Goal: Contribute content

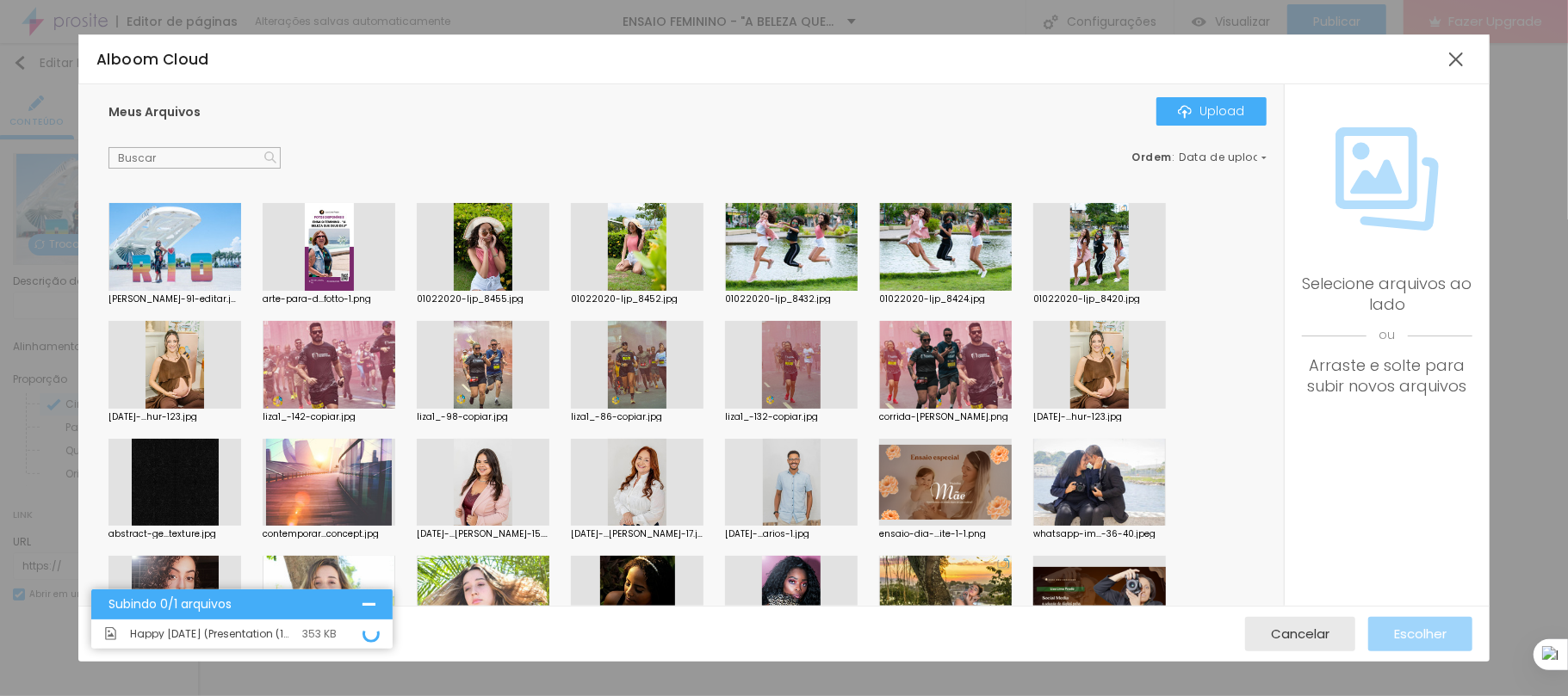
click at [1458, 59] on div at bounding box center [1455, 59] width 31 height 31
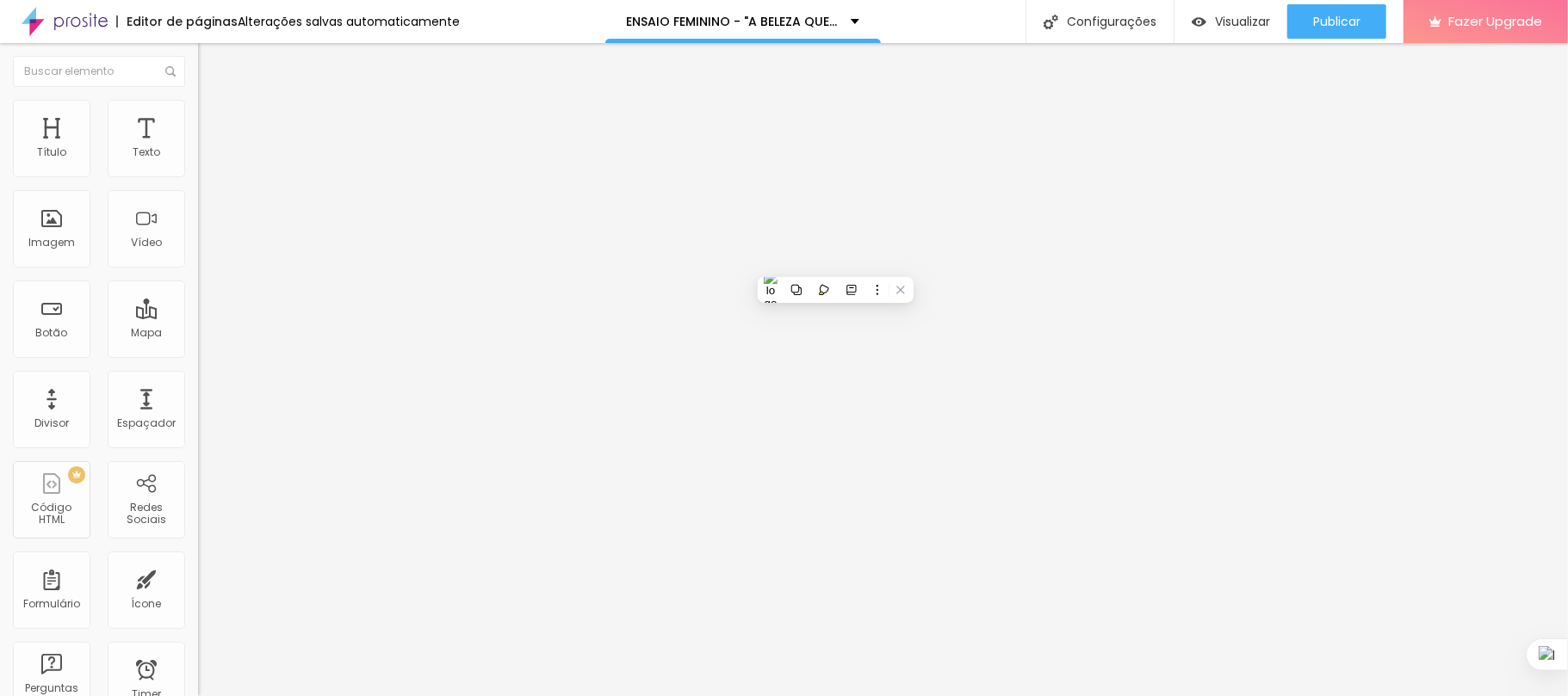
click at [205, 160] on icon "button" at bounding box center [210, 155] width 11 height 11
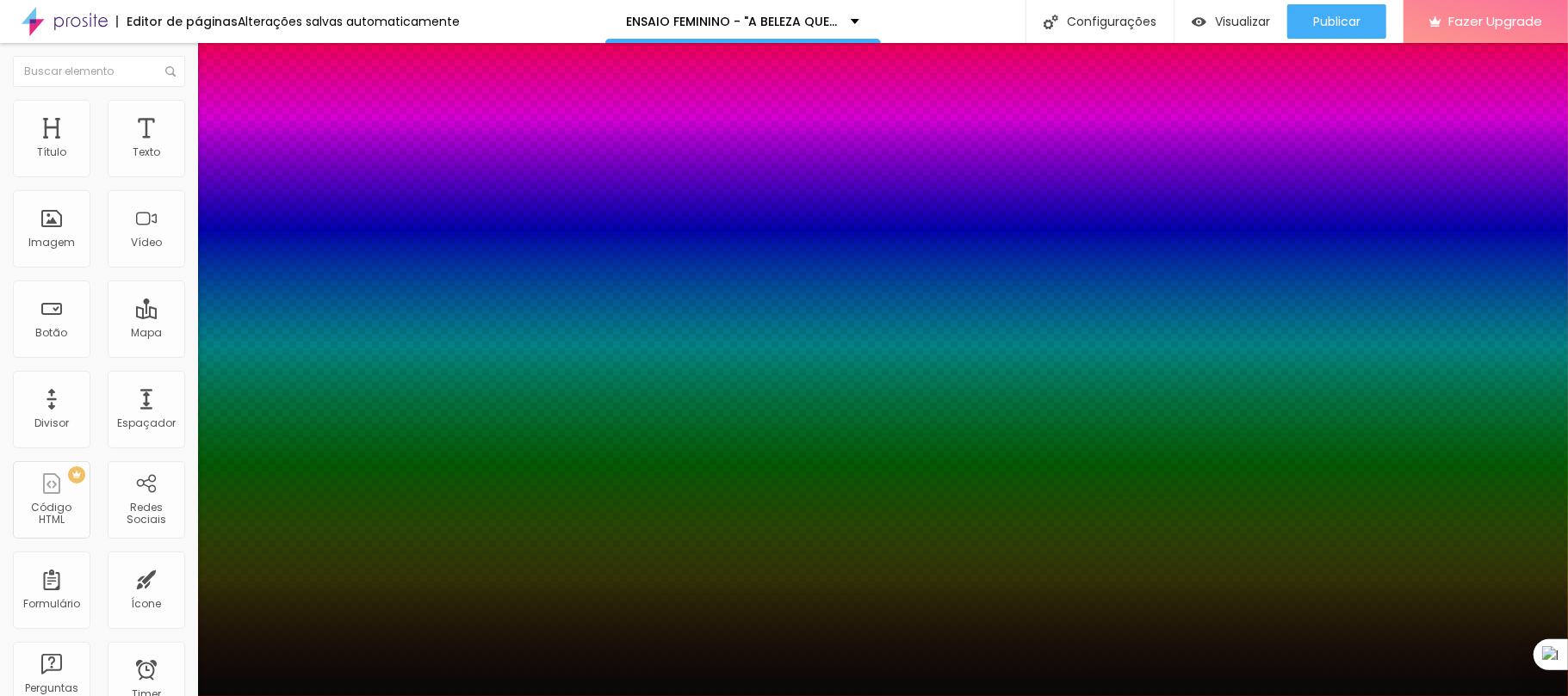
type input "1"
type input "25"
type input "1"
type input "24"
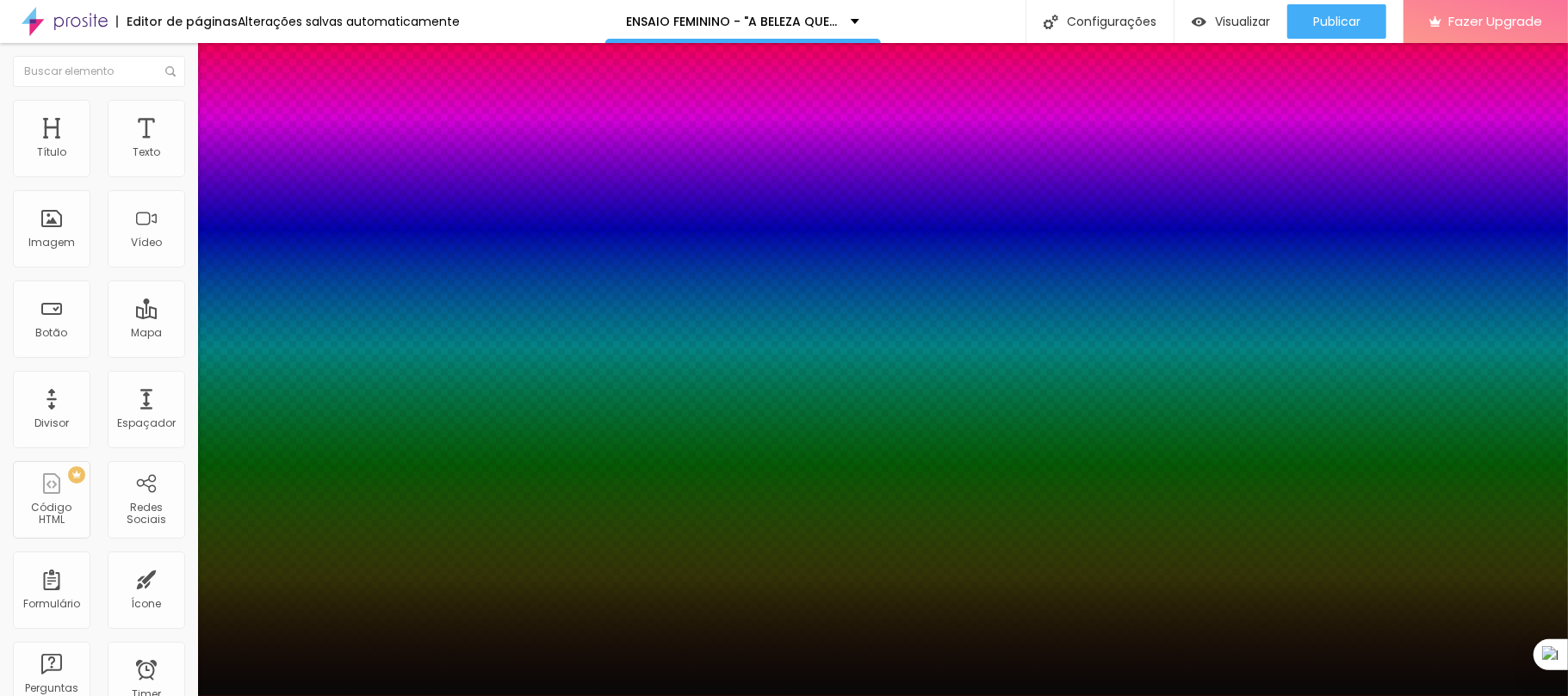
type input "24"
type input "1"
type input "23"
type input "1"
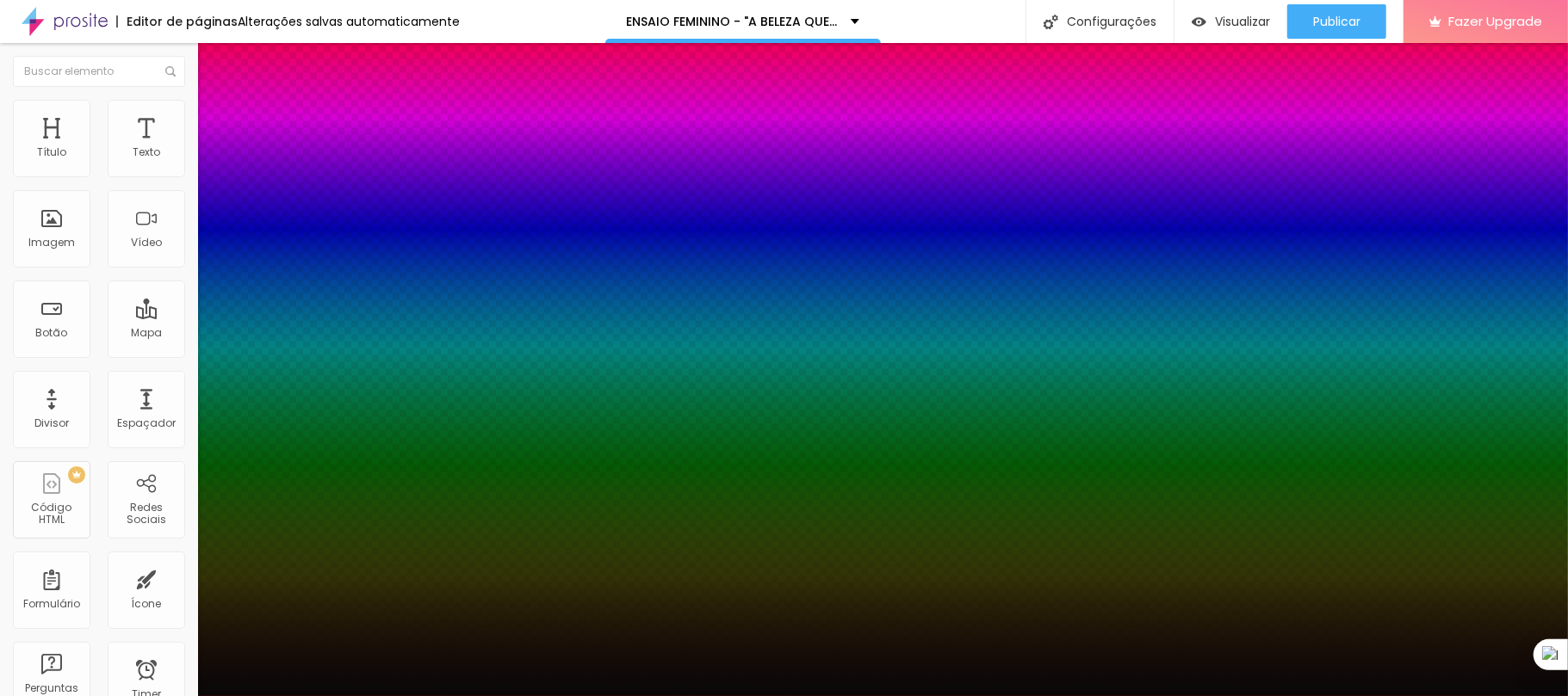
type input "26"
type input "1"
type input "26"
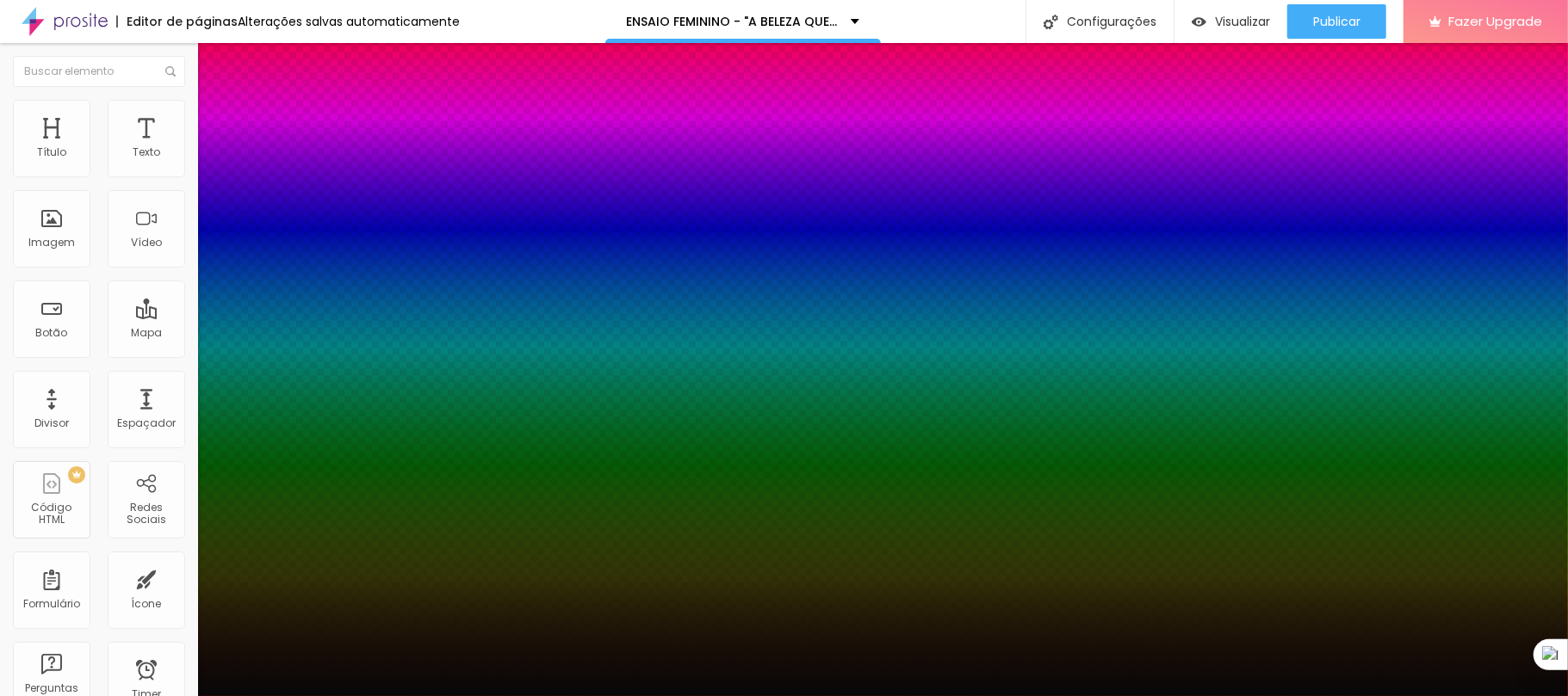
click at [686, 695] on div at bounding box center [784, 696] width 1568 height 0
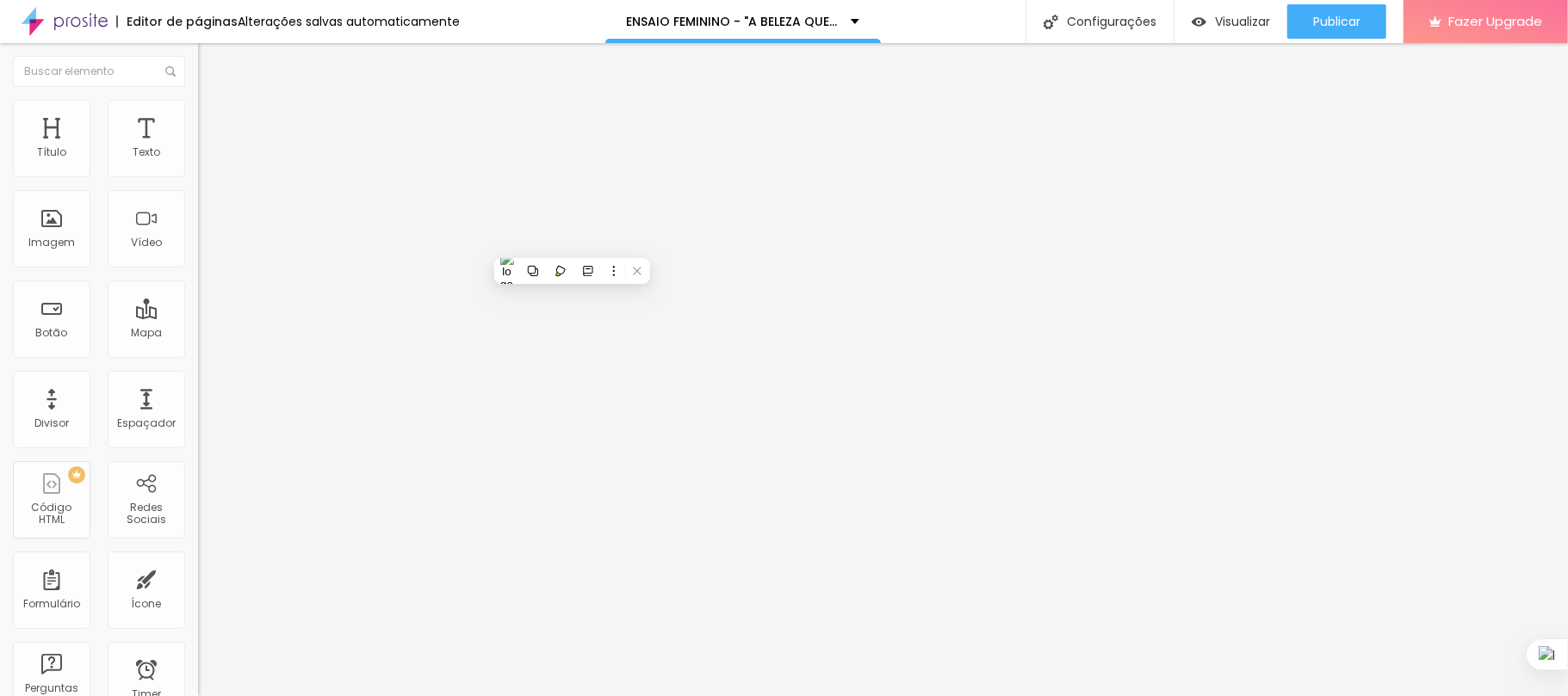
click at [205, 250] on icon "button" at bounding box center [210, 245] width 11 height 11
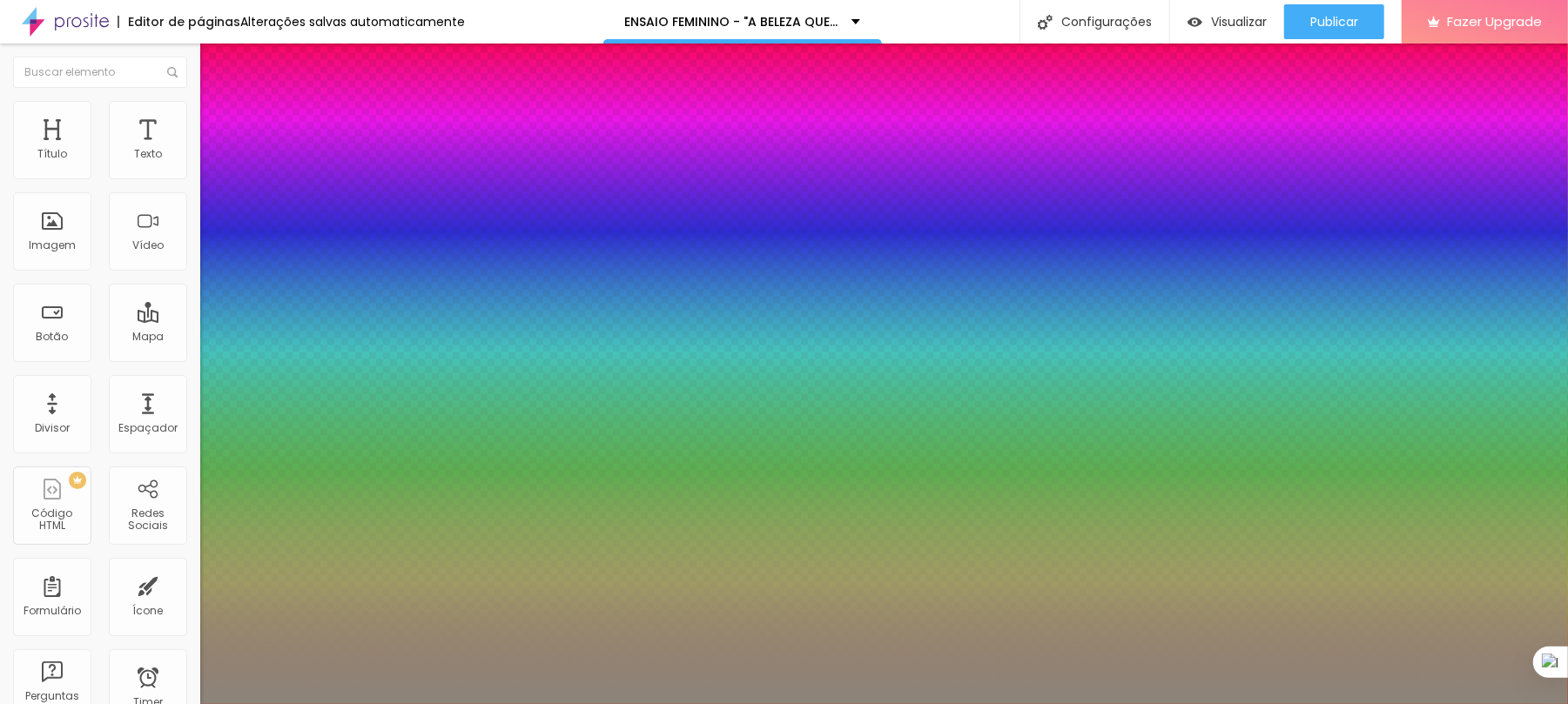
type input "1"
type input "0.5"
click at [1050, 703] on div at bounding box center [784, 704] width 1568 height 0
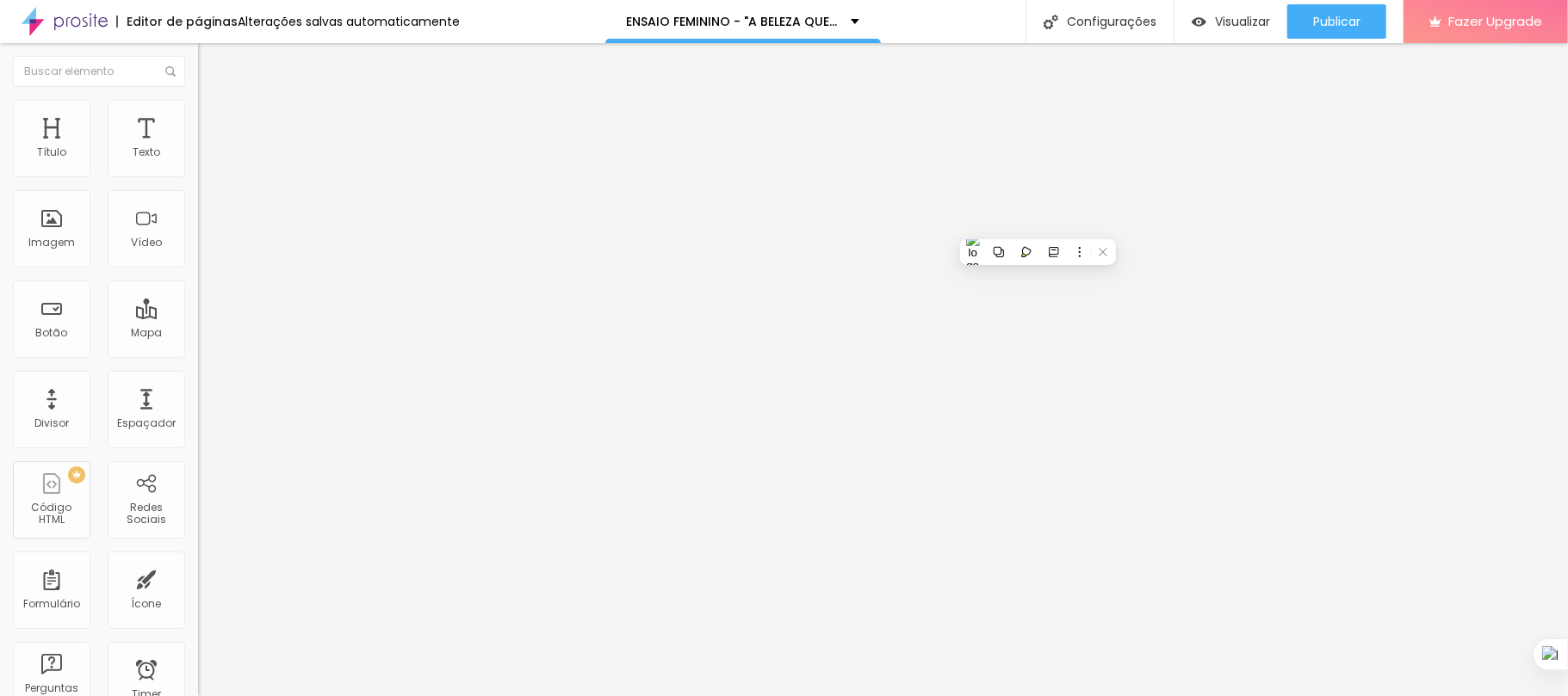
click at [205, 250] on icon "button" at bounding box center [210, 245] width 11 height 11
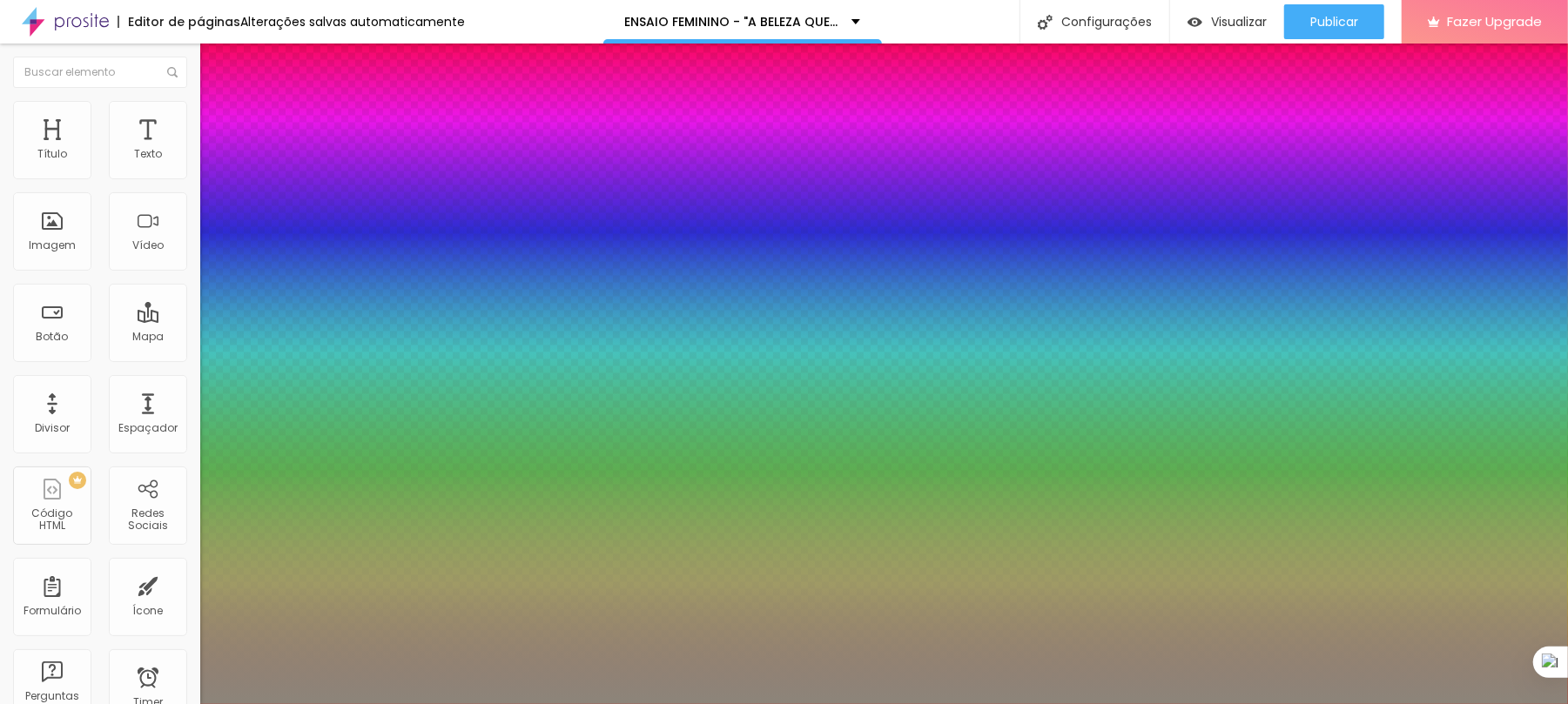
type input "1"
type input "0.5"
click at [1053, 703] on div at bounding box center [784, 704] width 1568 height 0
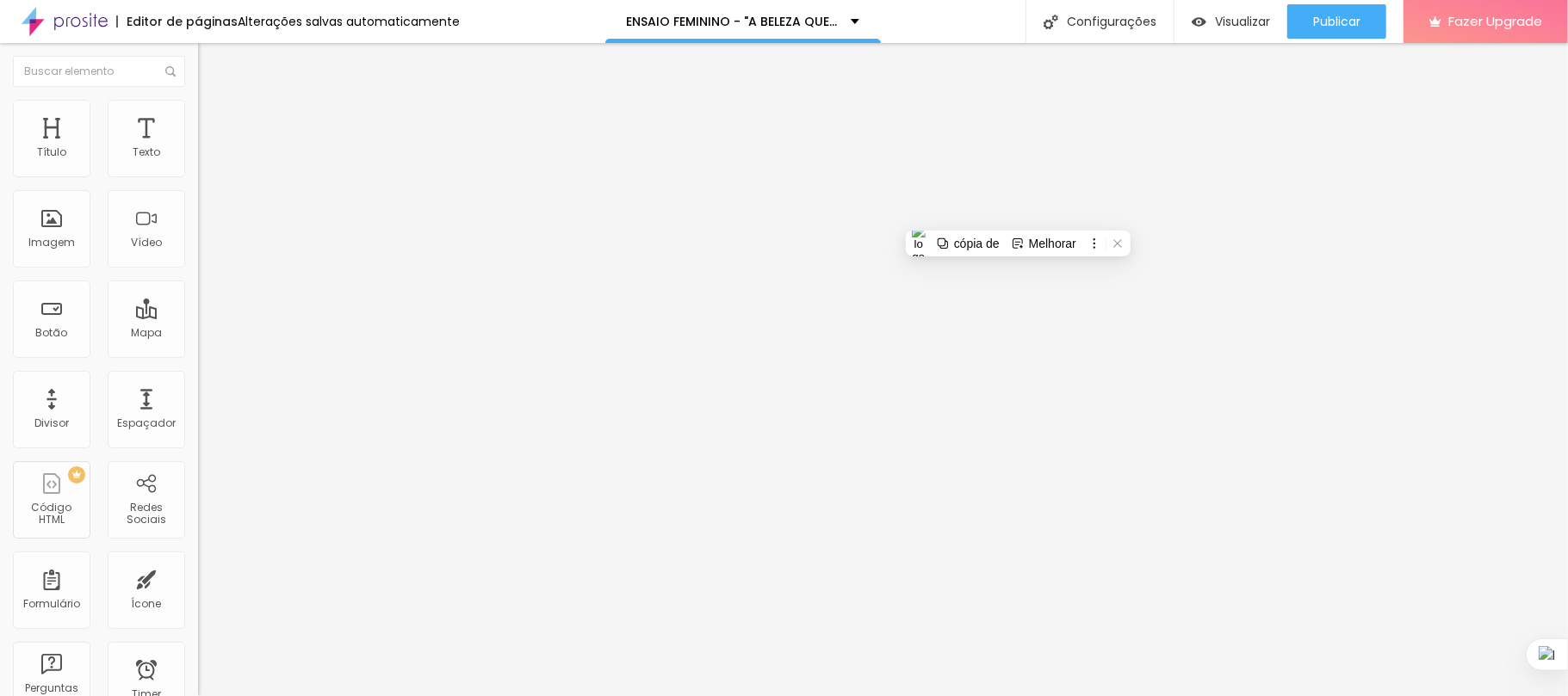
click at [198, 165] on button "button" at bounding box center [209, 156] width 24 height 18
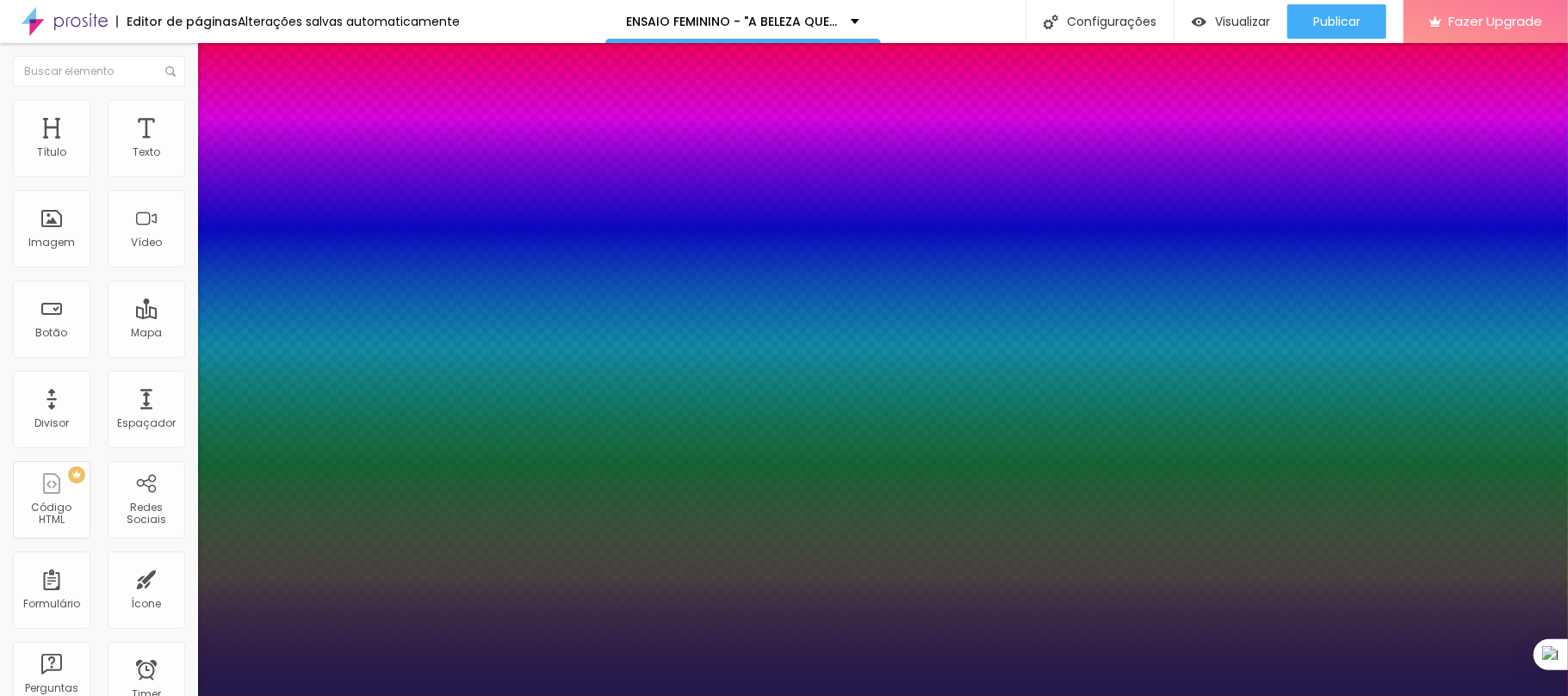
type input "1"
select select "OpenSansCondensed"
type input "1"
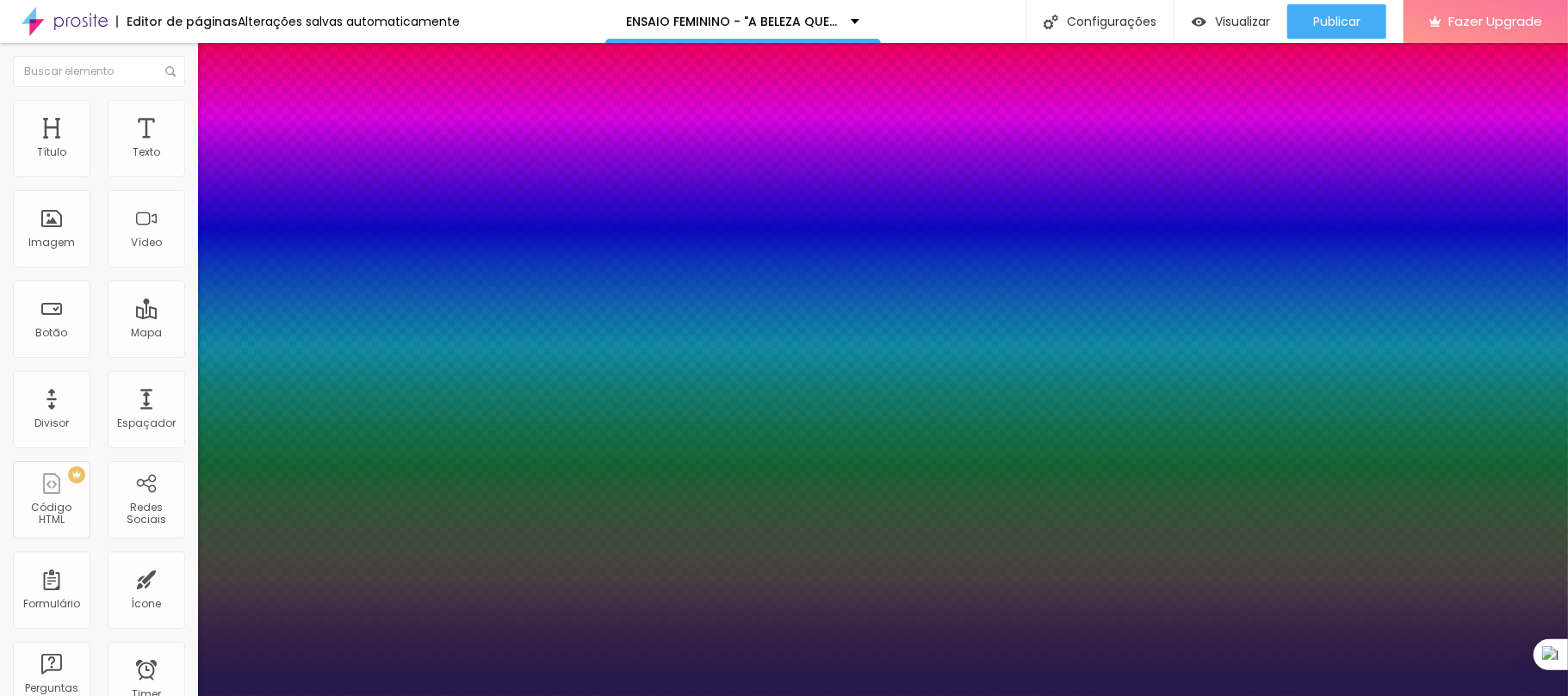
type input "18"
type input "1"
type input "20"
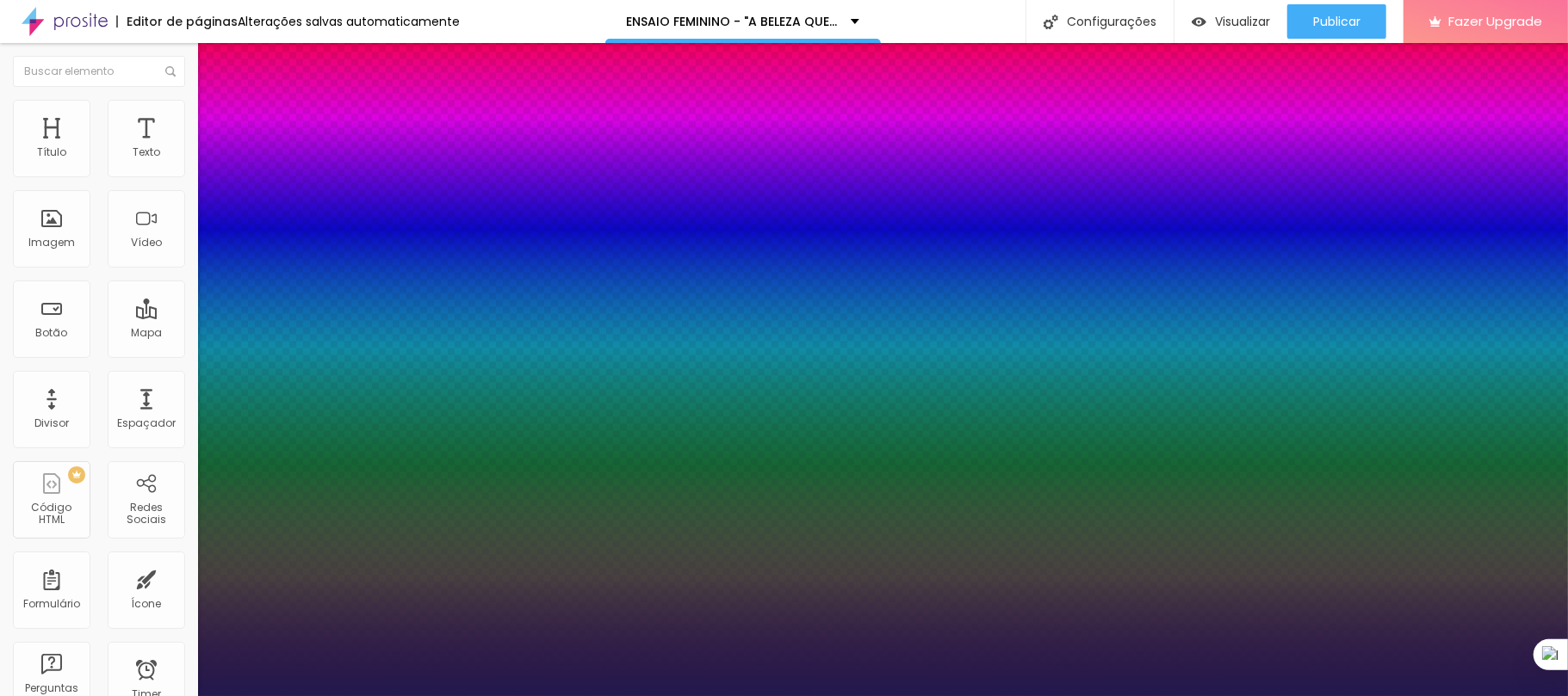
type input "1"
type input "23"
type input "1"
type input "24"
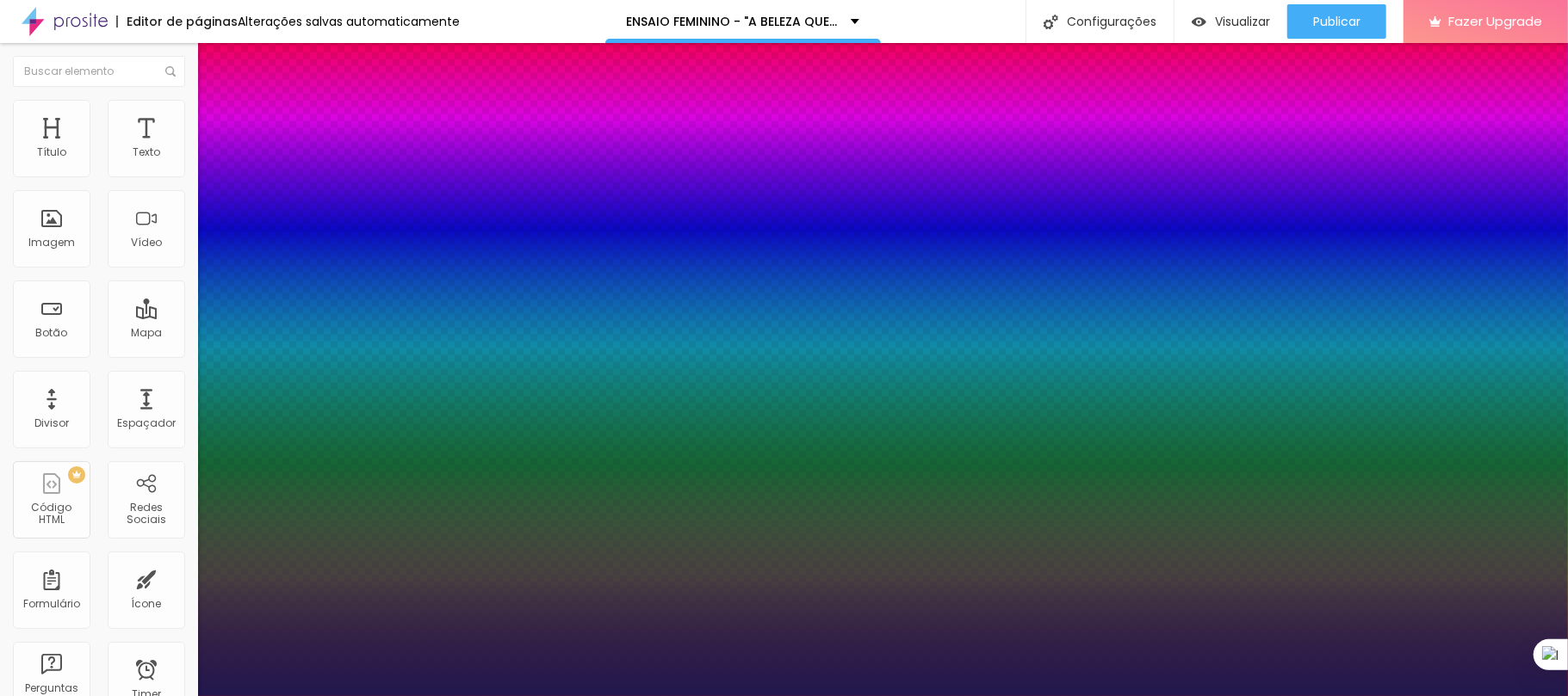
type input "24"
type input "1"
type input "25"
type input "1"
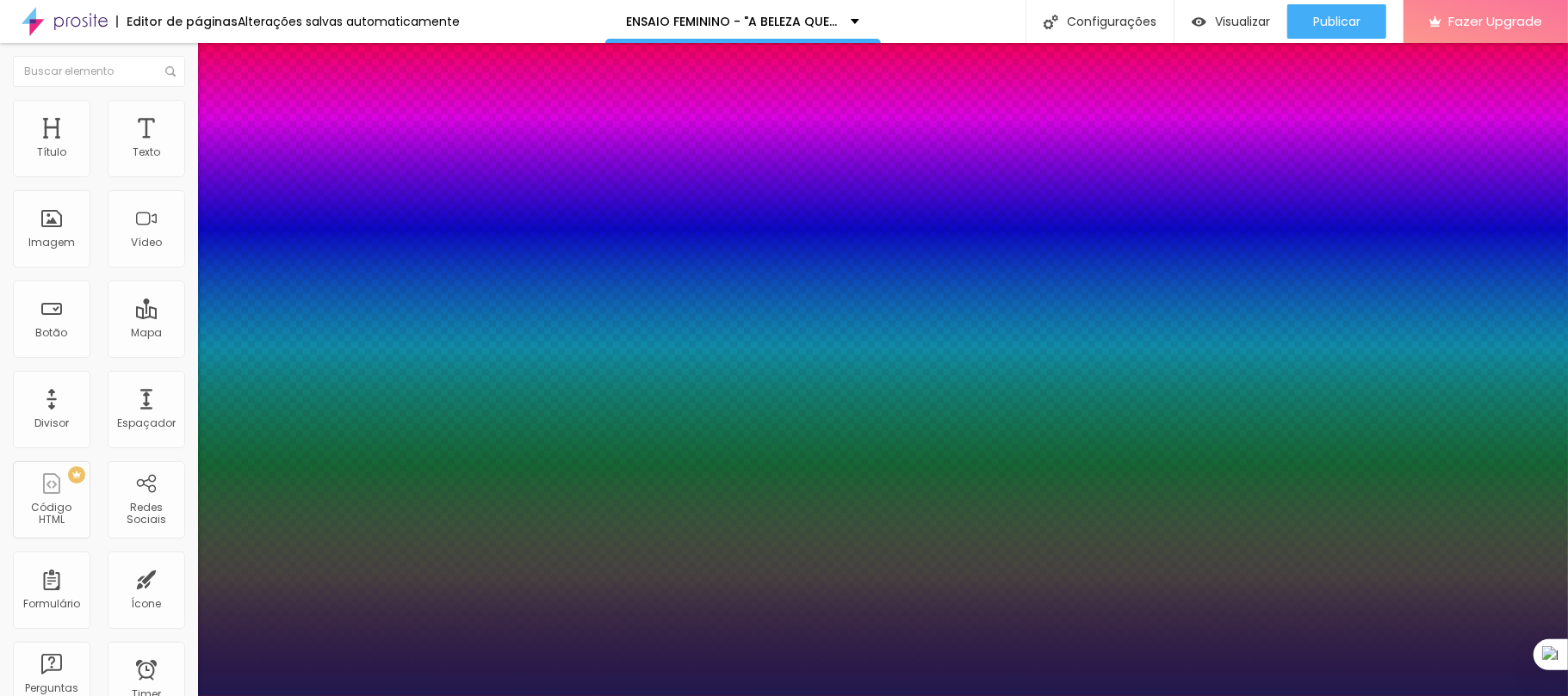
type input "26"
type input "1"
type input "27"
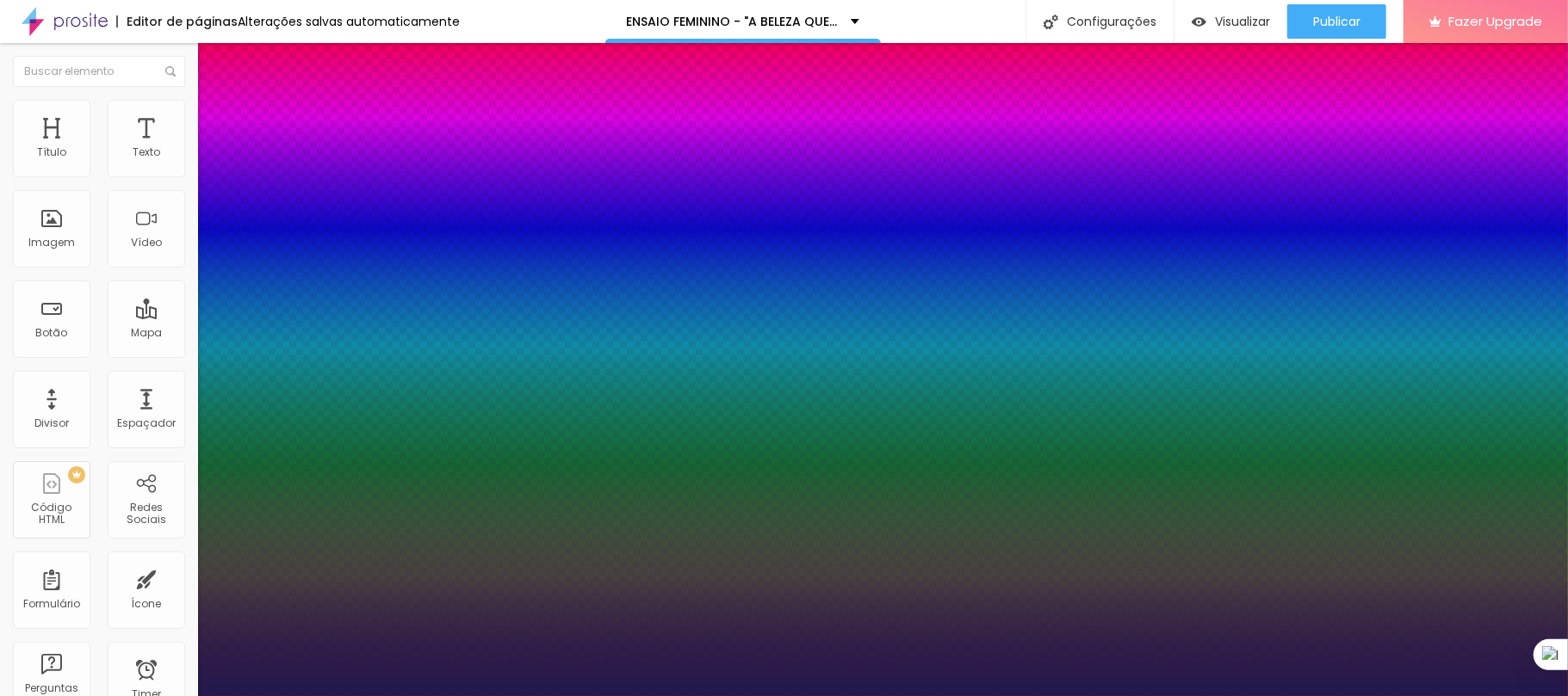
type input "1"
type input "28"
type input "1"
type input "29"
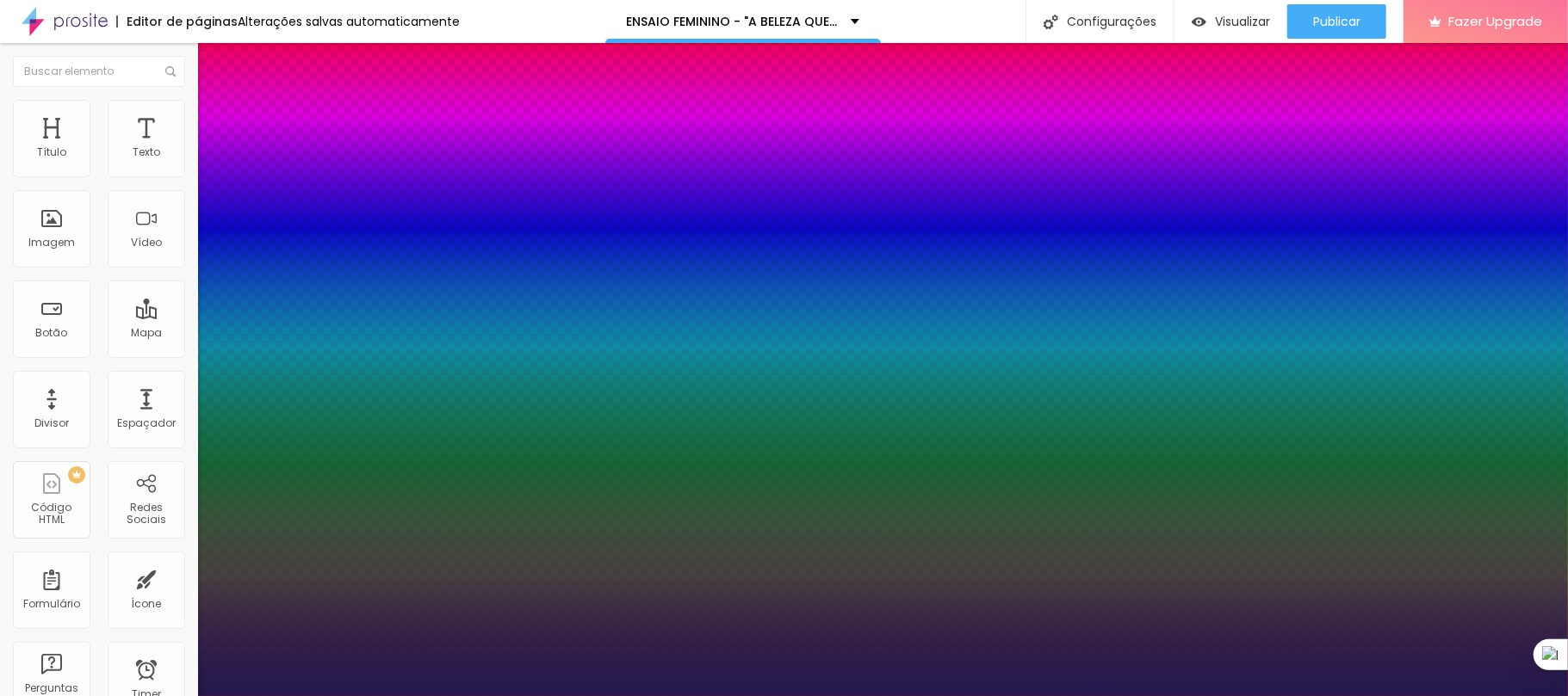
type input "29"
type input "1"
type input "32"
type input "1"
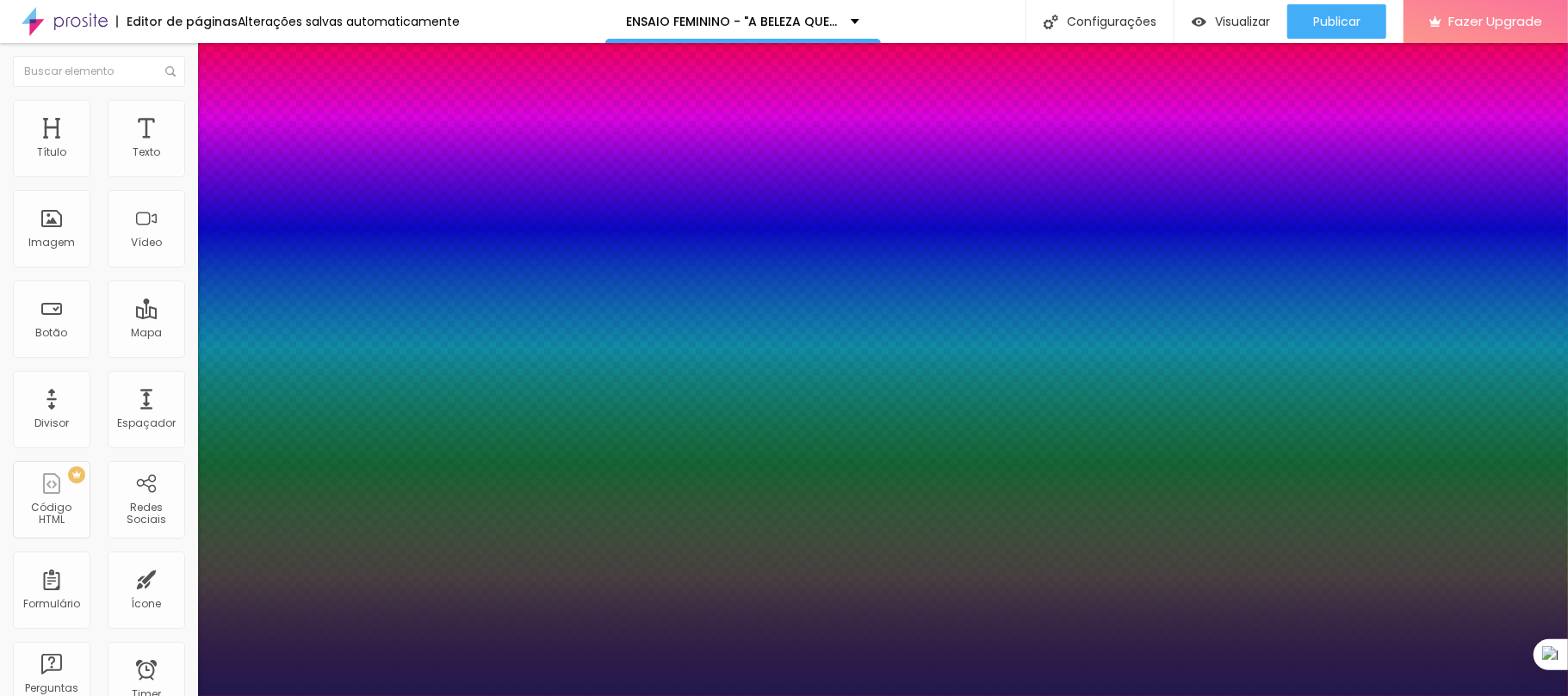
type input "33"
type input "1"
type input "34"
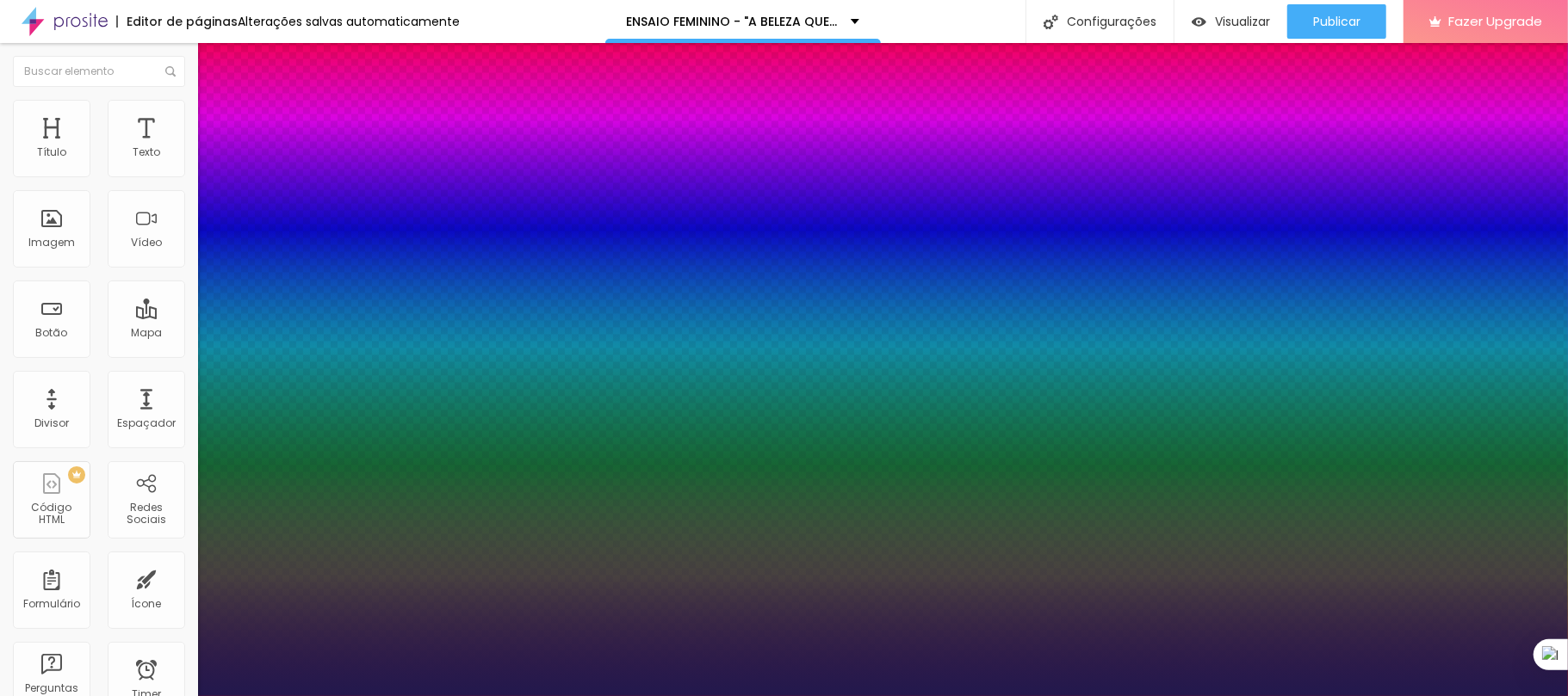
type input "1"
type input "36"
type input "1"
type input "38"
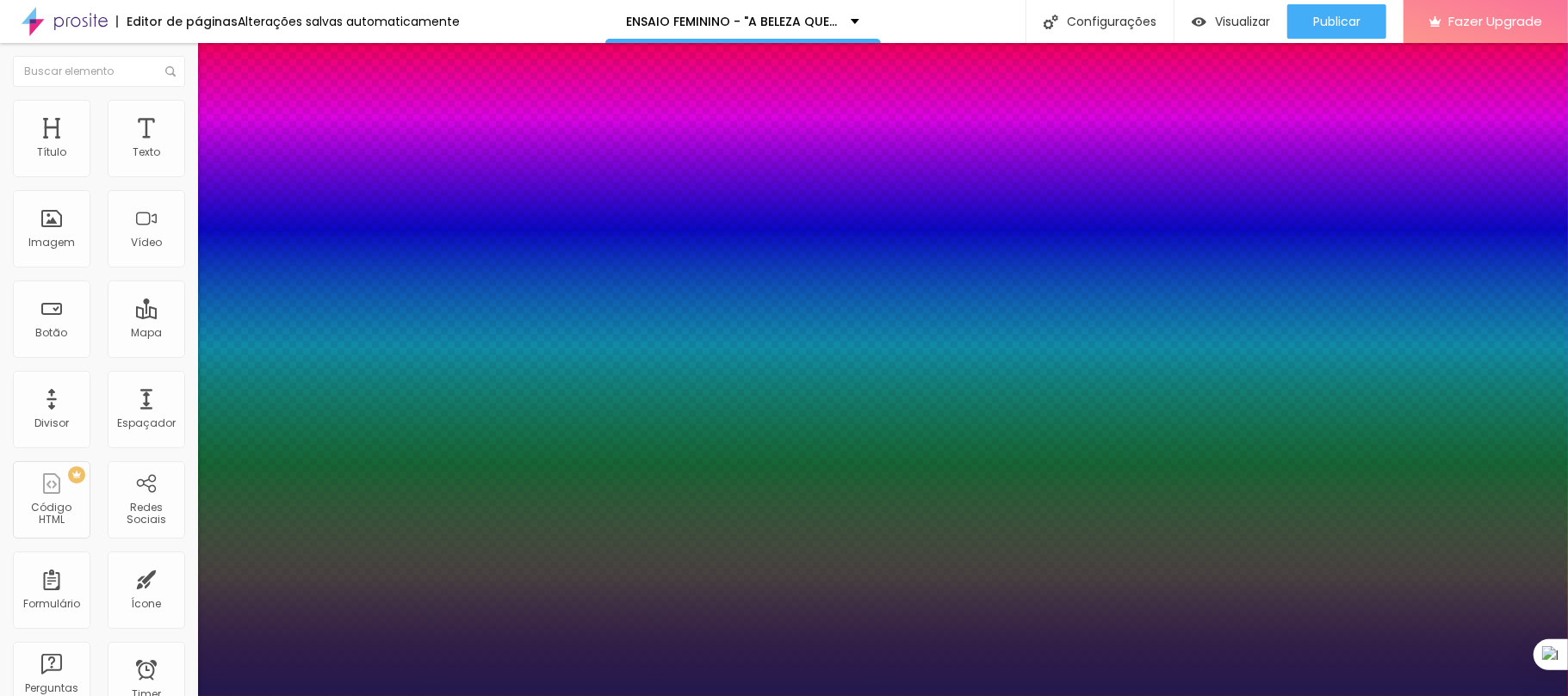
type input "38"
type input "1"
type input "39"
type input "1"
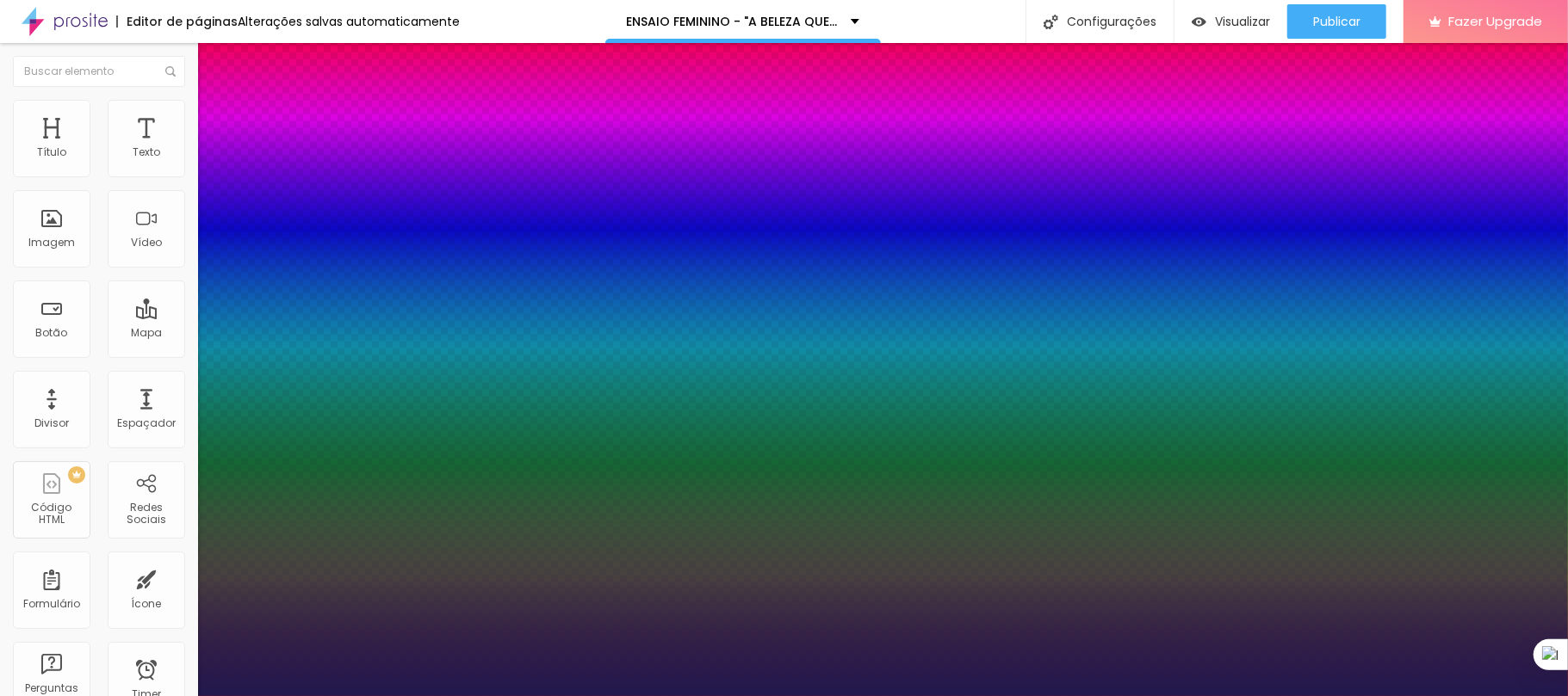
type input "40"
type input "1"
type input "42"
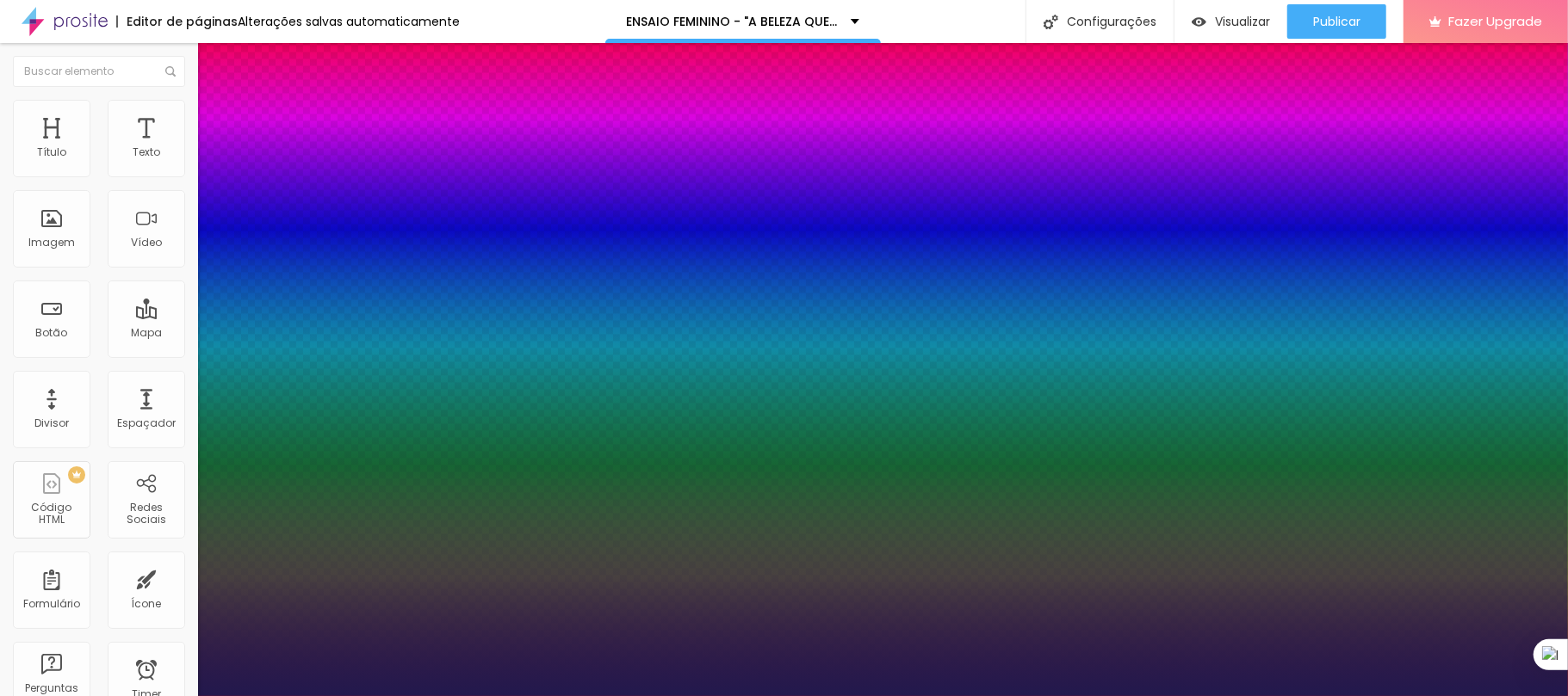
type input "1"
drag, startPoint x: 235, startPoint y: 291, endPoint x: 269, endPoint y: 291, distance: 34.0
type input "42"
type input "1"
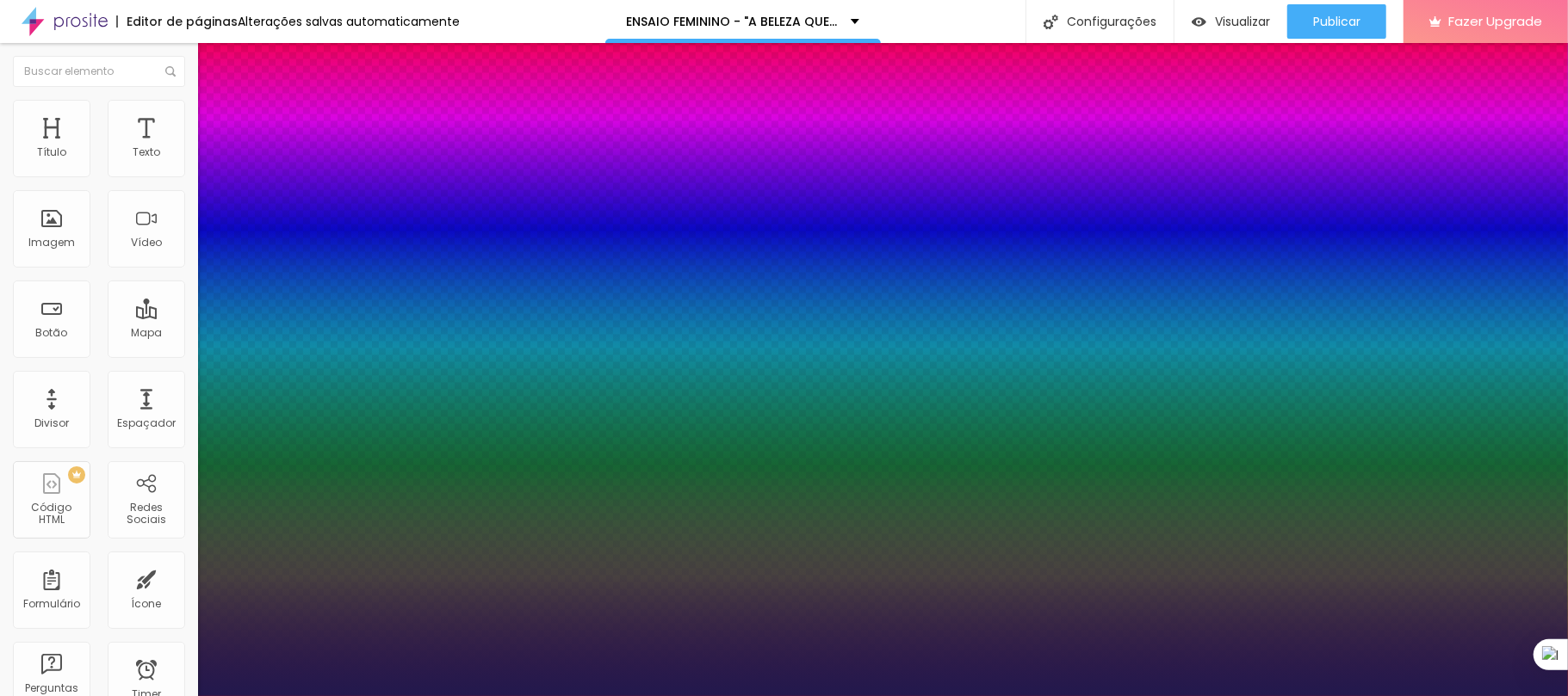
click at [1006, 695] on div at bounding box center [784, 696] width 1568 height 0
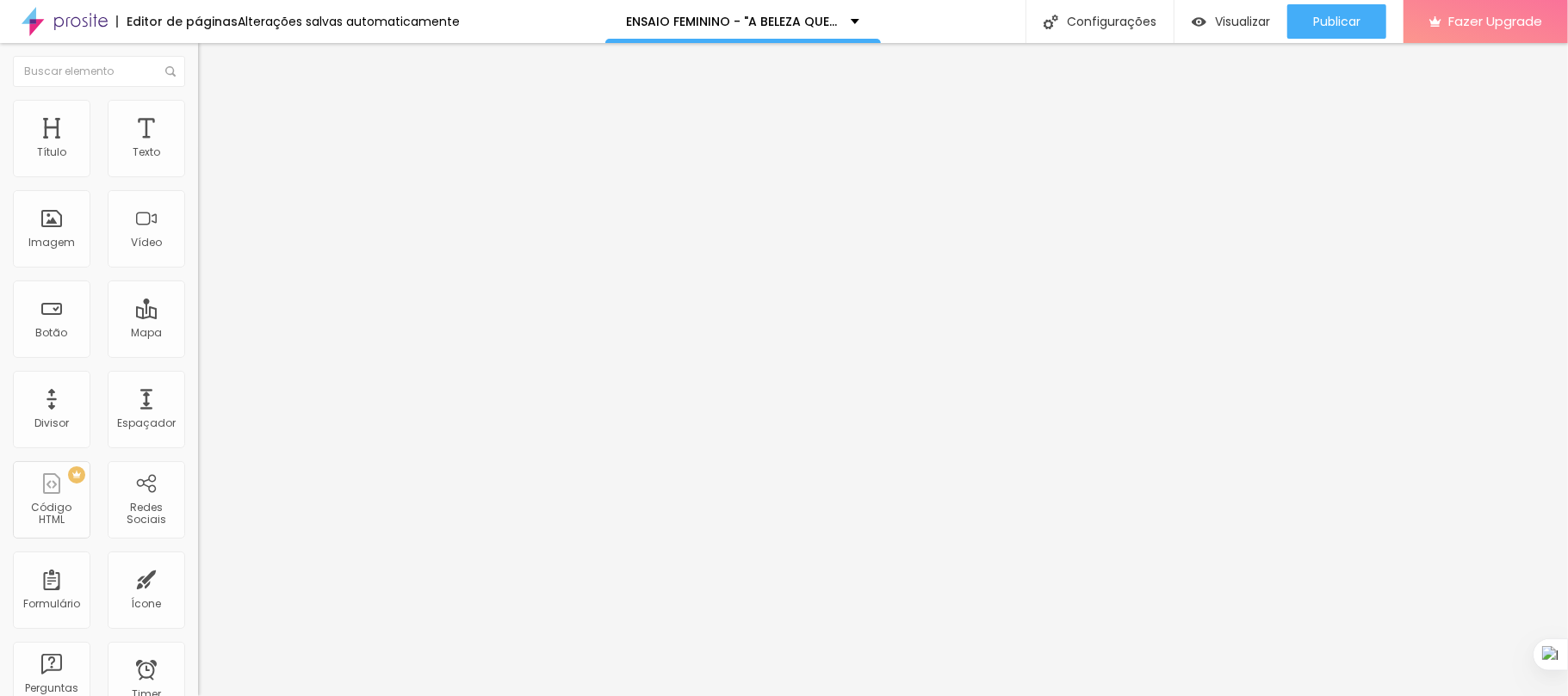
click at [209, 184] on div "Avaliação gratuita Redes Sociais" at bounding box center [297, 168] width 176 height 31
click at [1340, 24] on span "Publicar" at bounding box center [1337, 22] width 47 height 14
click at [1340, 15] on span "Publicar" at bounding box center [1337, 22] width 47 height 14
click at [214, 119] on span "Estilo" at bounding box center [227, 111] width 27 height 15
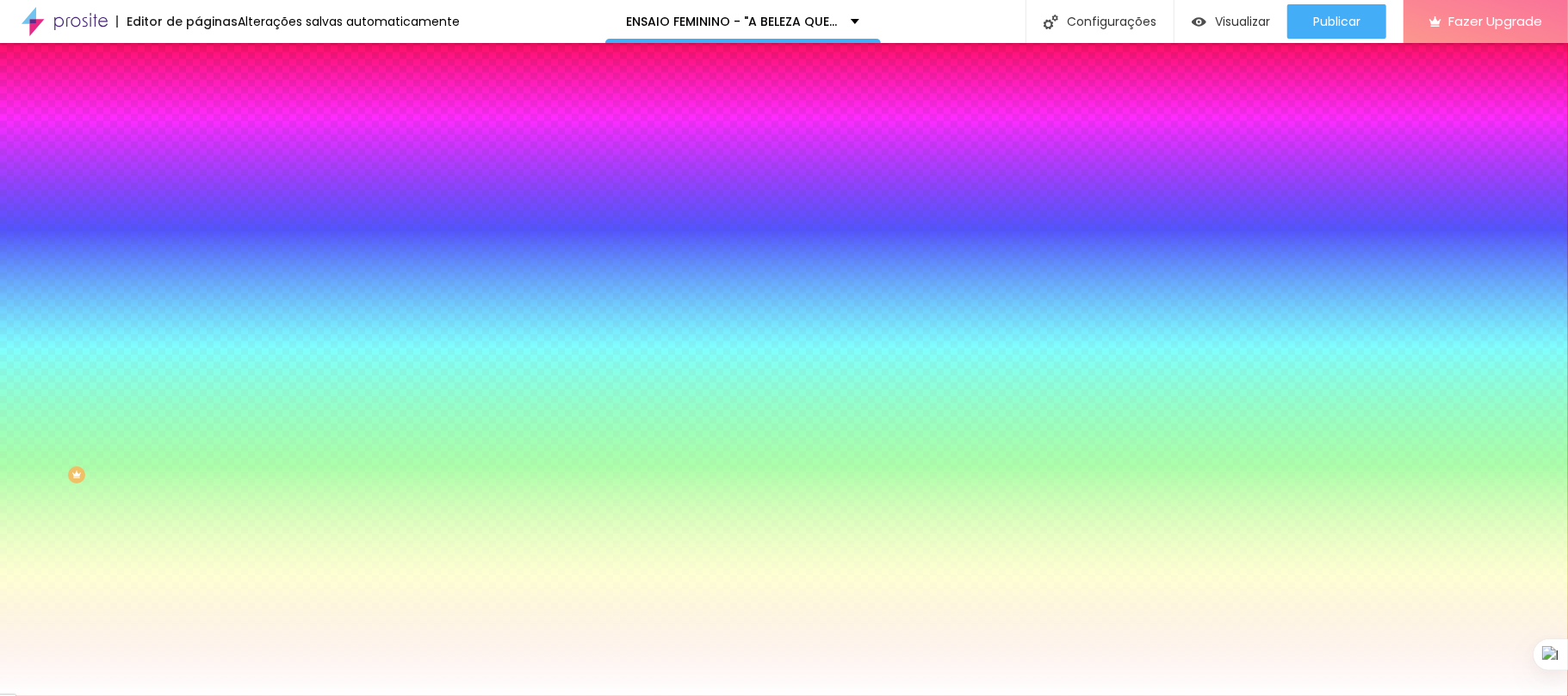
click at [198, 129] on li "Avançado" at bounding box center [296, 125] width 198 height 17
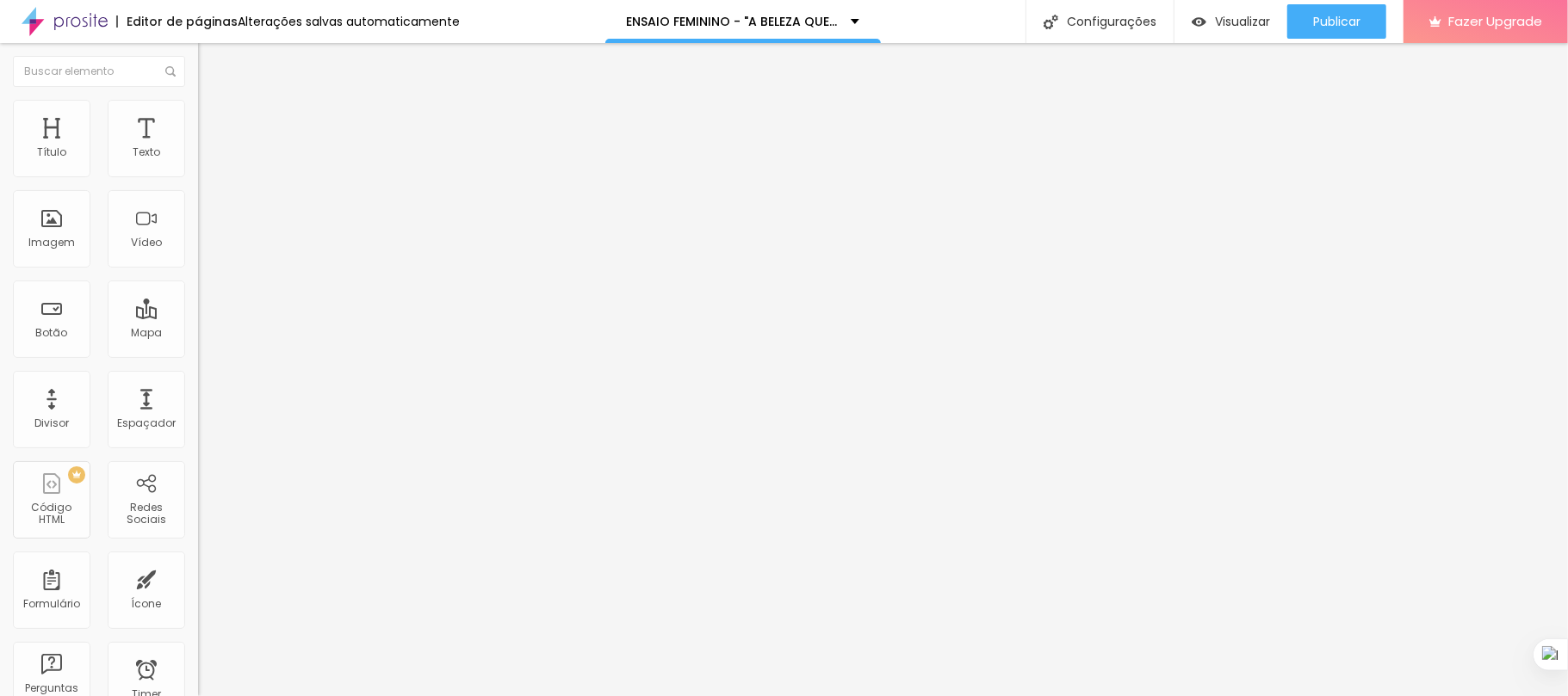
click at [198, 114] on li "Estilo" at bounding box center [296, 108] width 198 height 17
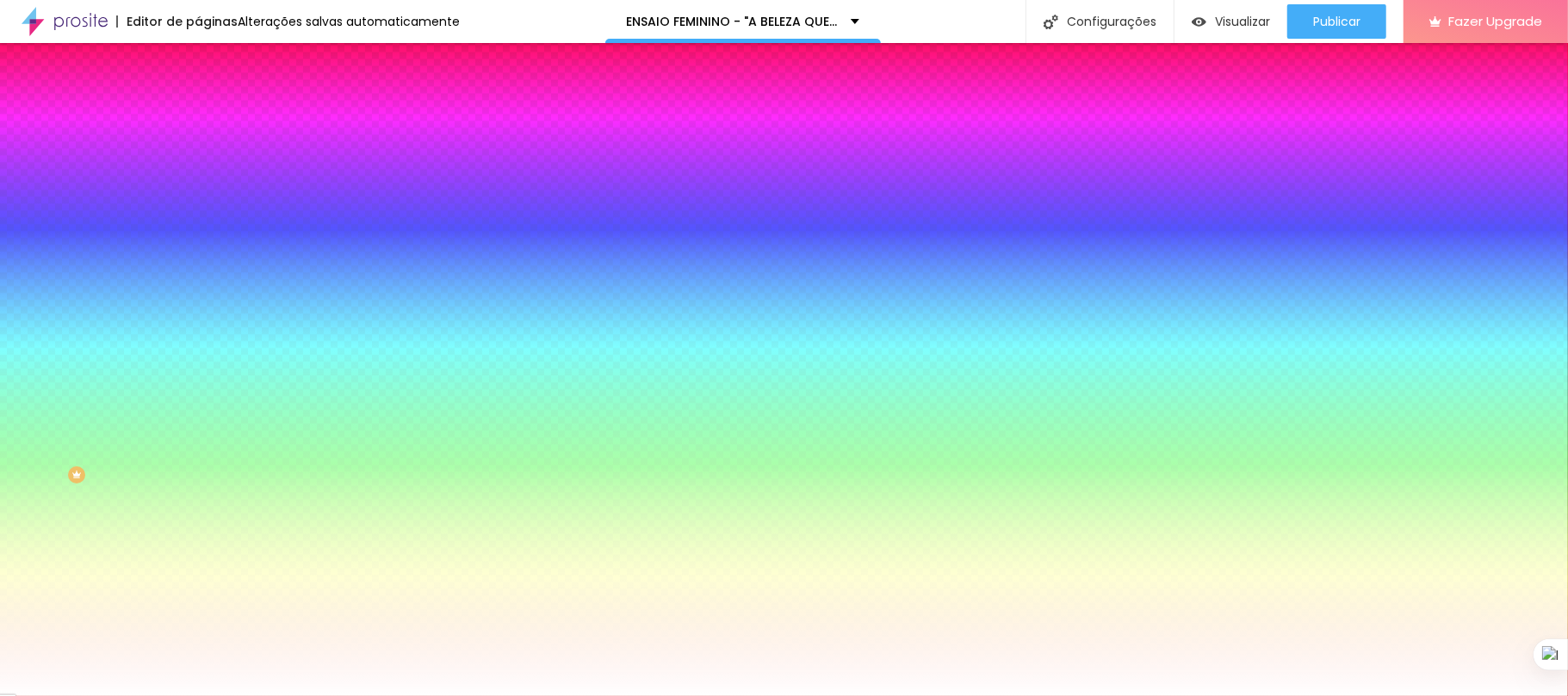
click at [214, 102] on span "Conteúdo" at bounding box center [240, 94] width 53 height 15
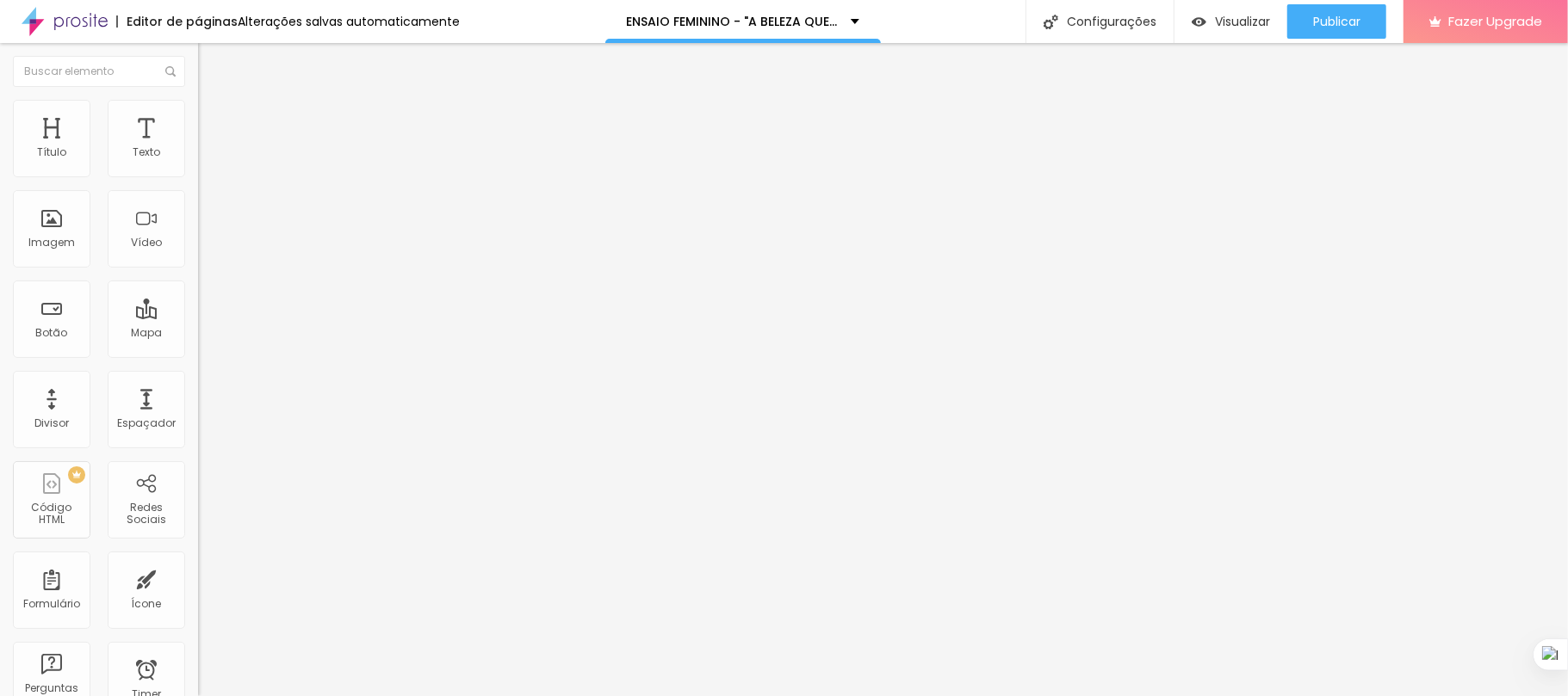
click at [198, 117] on img at bounding box center [205, 124] width 15 height 15
click at [211, 59] on img "button" at bounding box center [218, 63] width 14 height 14
click at [198, 148] on span "Adicionar imagem" at bounding box center [253, 140] width 111 height 15
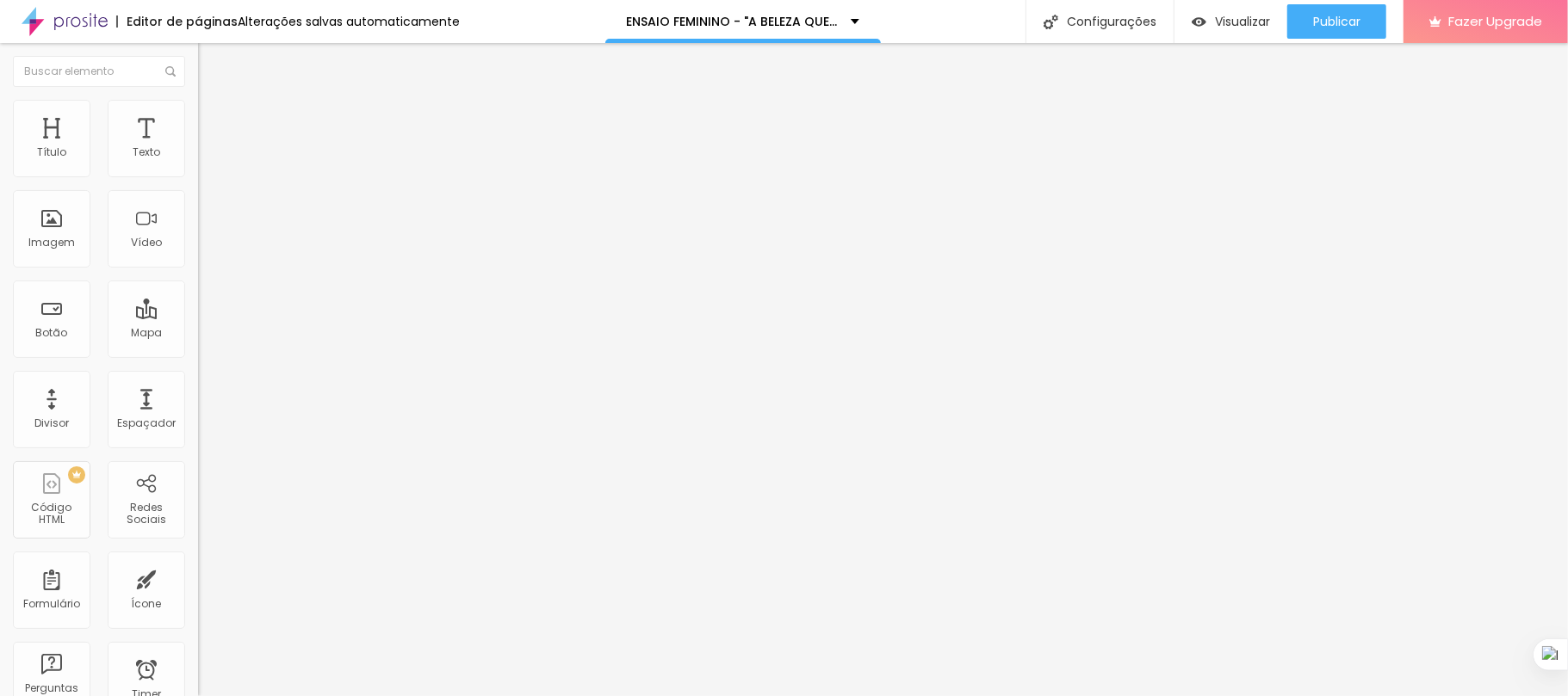
click at [198, 270] on span "Original" at bounding box center [218, 262] width 42 height 15
click at [241, 280] on span "16:9" at bounding box center [251, 272] width 20 height 15
click at [211, 57] on img "button" at bounding box center [218, 63] width 14 height 14
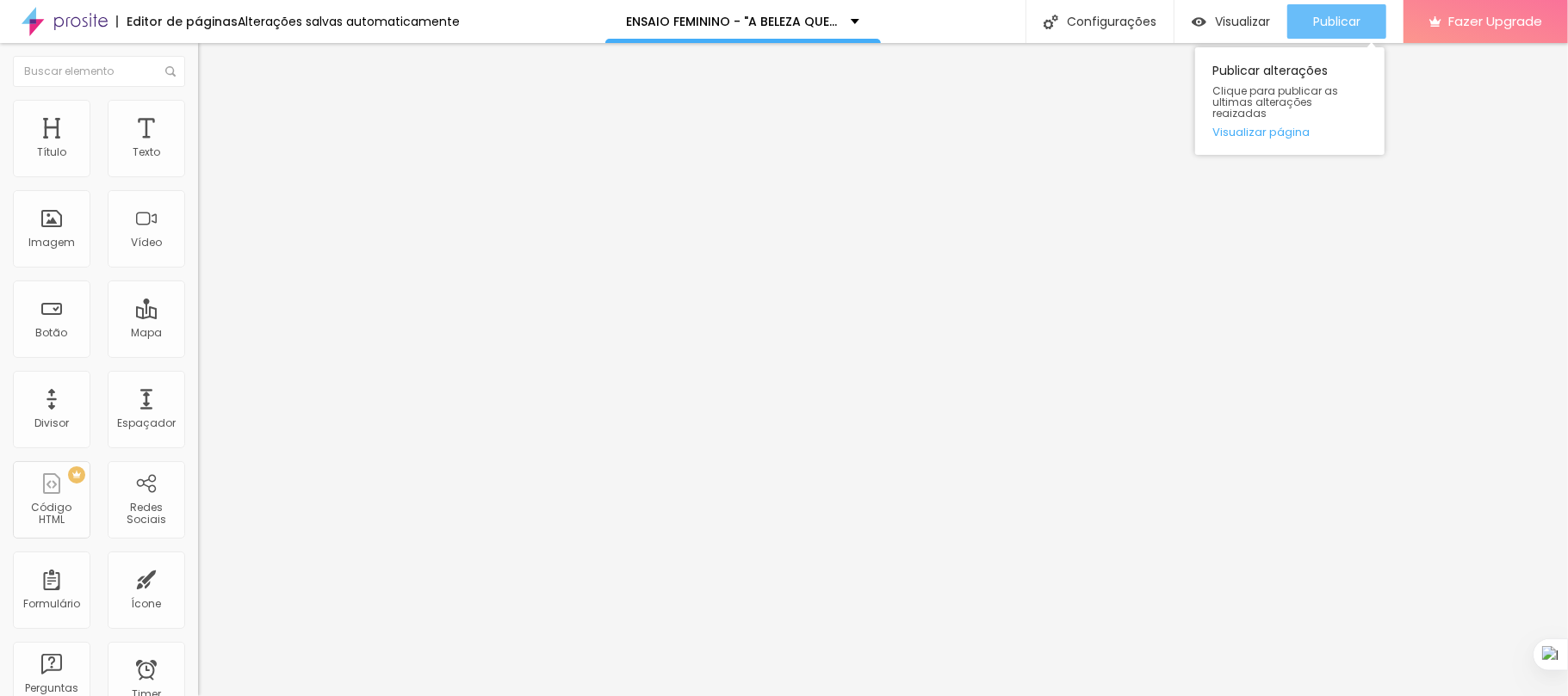
click at [1322, 20] on span "Publicar" at bounding box center [1337, 22] width 47 height 14
click at [1338, 22] on span "Publicar" at bounding box center [1337, 22] width 47 height 14
